Goal: Task Accomplishment & Management: Manage account settings

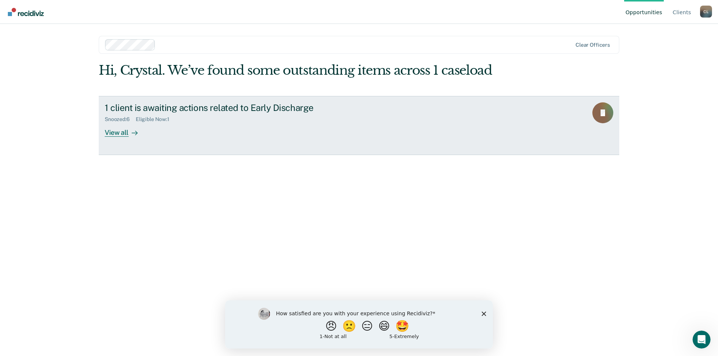
click at [113, 133] on div "View all" at bounding box center [126, 129] width 42 height 15
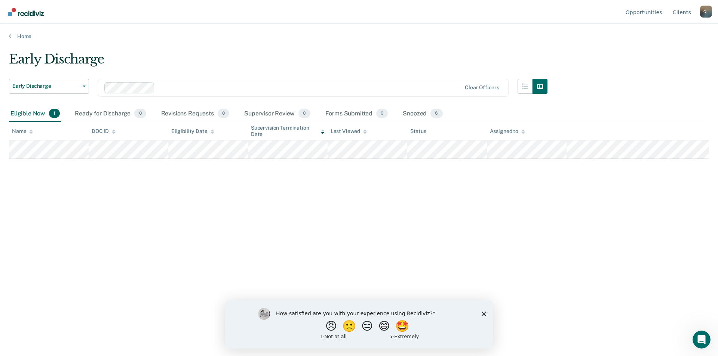
click at [706, 13] on div "C L" at bounding box center [706, 12] width 12 height 12
click at [657, 58] on link "Log Out" at bounding box center [676, 59] width 48 height 6
